Goal: Task Accomplishment & Management: Manage account settings

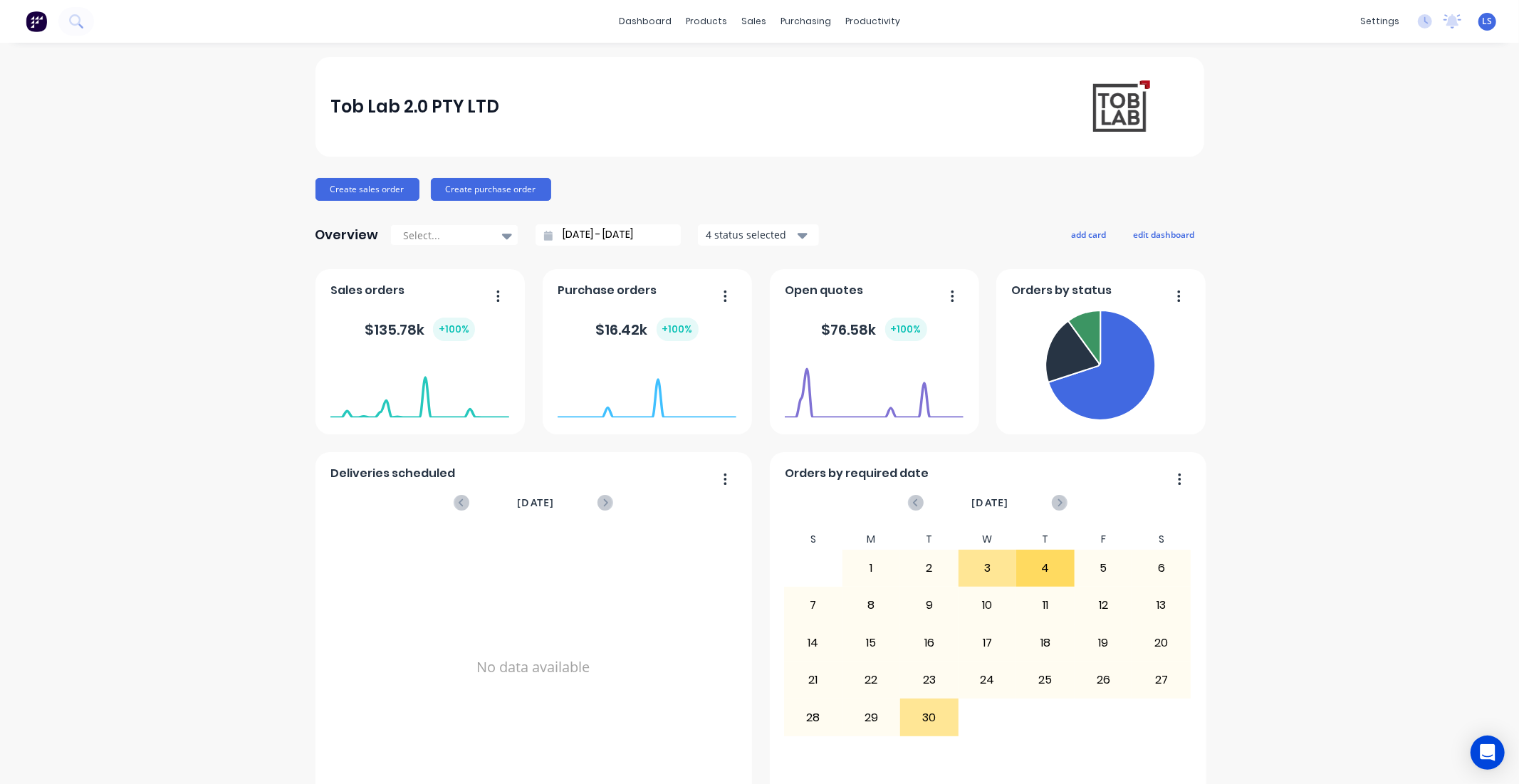
click at [1482, 18] on span "LS" at bounding box center [1487, 21] width 10 height 13
click at [1386, 178] on button "Sign out" at bounding box center [1397, 178] width 189 height 28
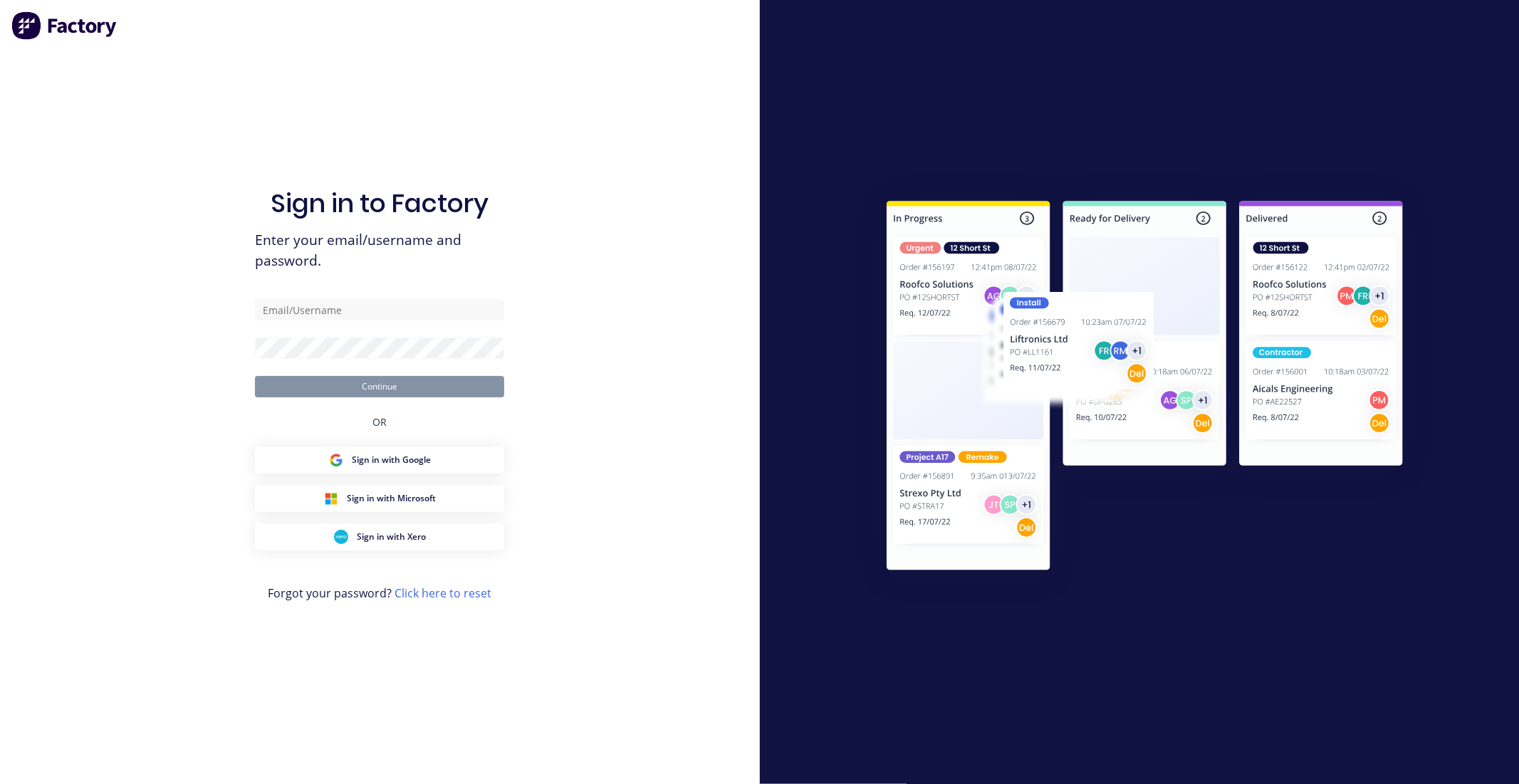
click at [376, 288] on div "Sign in to Factory Enter your email/username and password. Continue OR Sign in …" at bounding box center [379, 406] width 249 height 732
click at [375, 306] on input "text" at bounding box center [379, 310] width 249 height 22
type input "[EMAIL_ADDRESS][DOMAIN_NAME]"
